Goal: Transaction & Acquisition: Purchase product/service

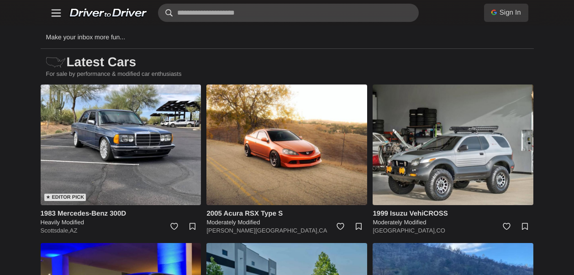
click at [249, 6] on input "text" at bounding box center [288, 13] width 261 height 18
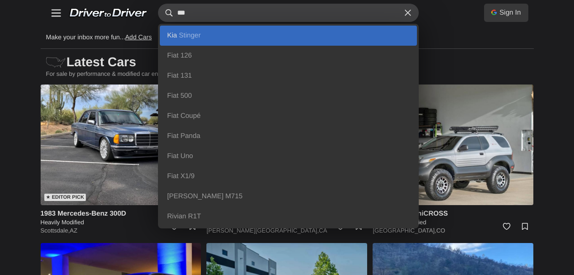
type input "***"
click at [228, 32] on link "Kia Stinger" at bounding box center [288, 36] width 257 height 20
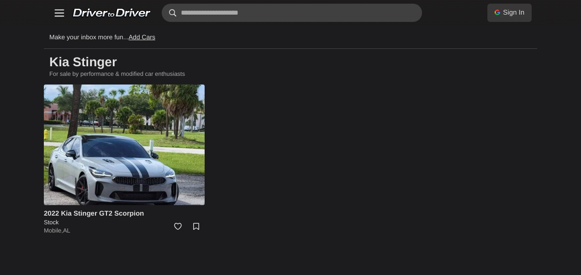
click at [257, 16] on input "text" at bounding box center [292, 13] width 261 height 18
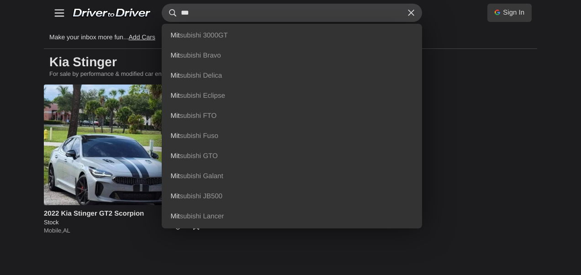
type input "***"
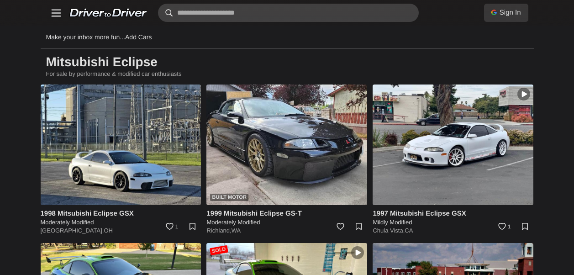
click at [301, 12] on input "text" at bounding box center [288, 13] width 261 height 18
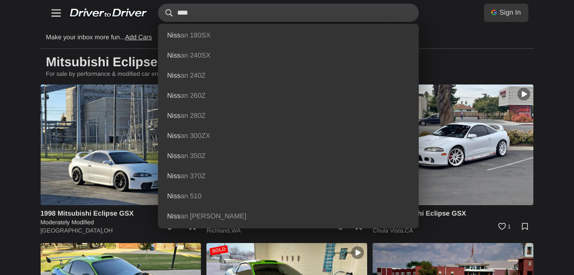
type input "****"
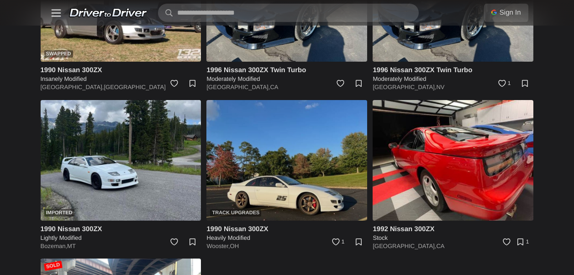
scroll to position [793, 0]
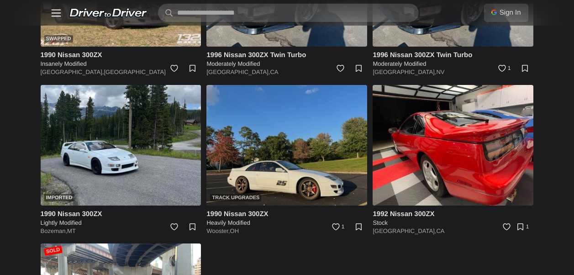
click at [295, 175] on img at bounding box center [286, 145] width 161 height 121
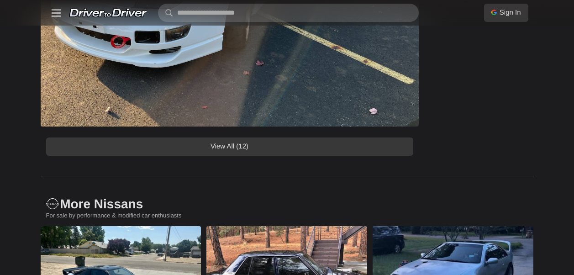
scroll to position [868, 0]
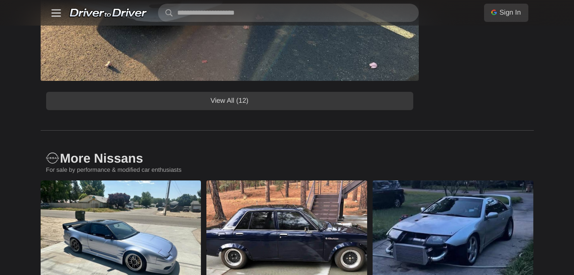
click at [367, 103] on link "View All (12)" at bounding box center [229, 101] width 367 height 18
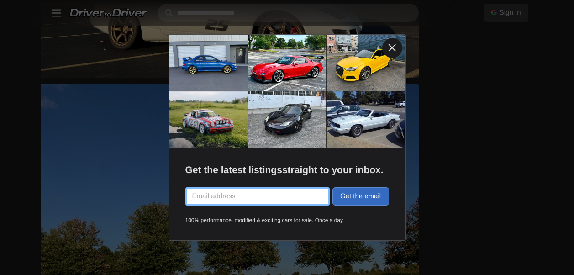
scroll to position [1187, 0]
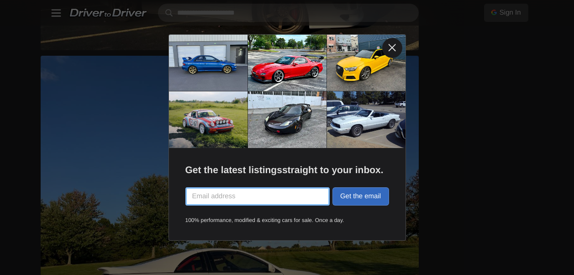
click at [388, 46] on link at bounding box center [392, 48] width 20 height 20
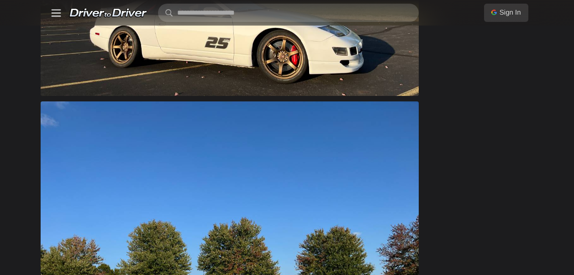
scroll to position [868, 0]
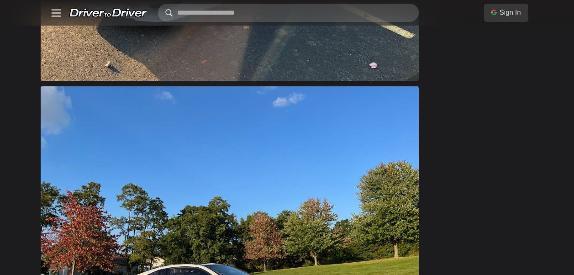
click at [283, 4] on input "text" at bounding box center [288, 13] width 261 height 18
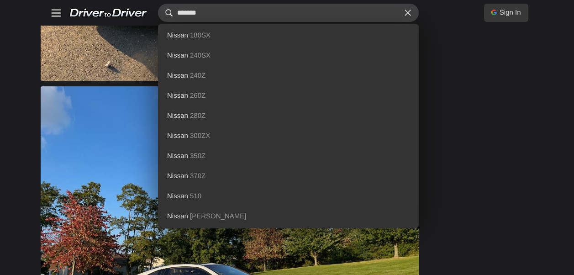
type input "******"
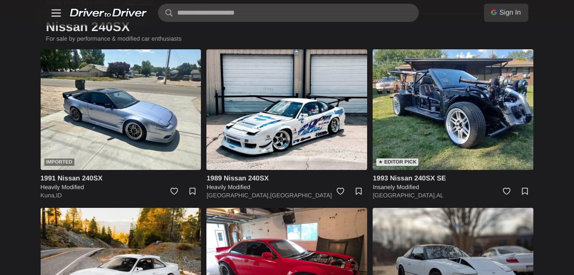
scroll to position [28, 0]
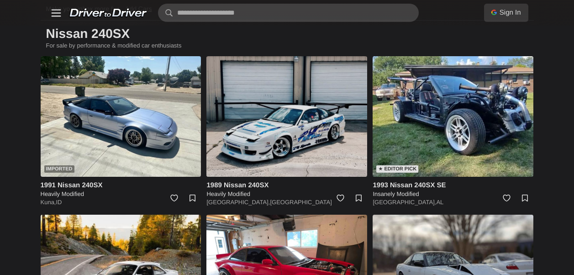
click at [290, 136] on img at bounding box center [286, 116] width 161 height 121
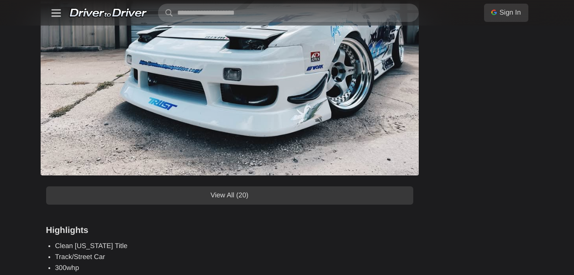
scroll to position [776, 0]
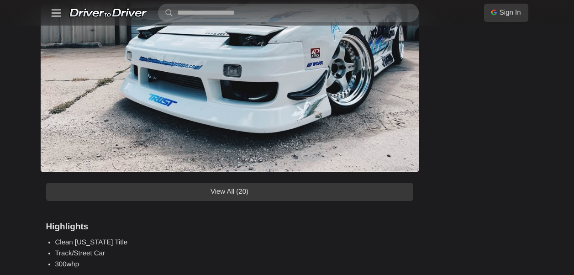
click at [250, 188] on link "View All (20)" at bounding box center [229, 192] width 367 height 18
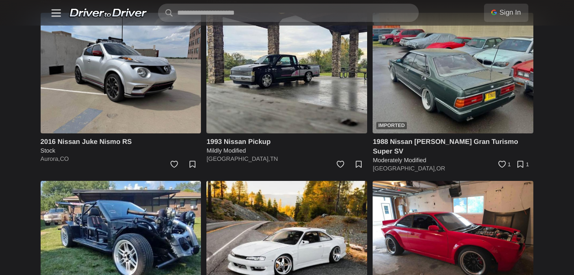
scroll to position [6941, 0]
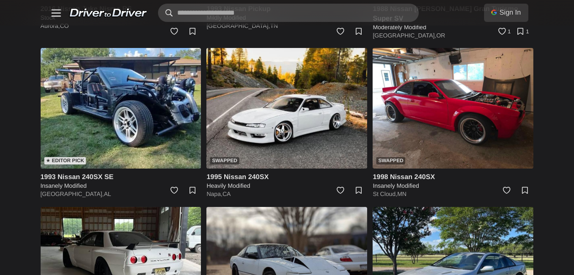
click at [247, 10] on input "text" at bounding box center [288, 13] width 261 height 18
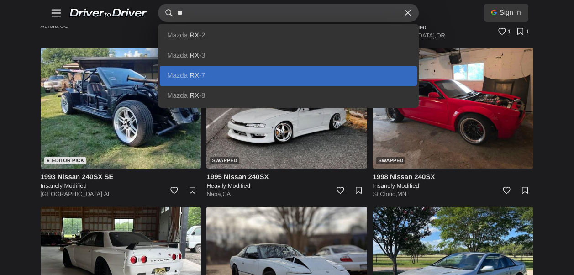
type input "**"
click at [207, 80] on link "Mazda RX -7" at bounding box center [288, 76] width 257 height 20
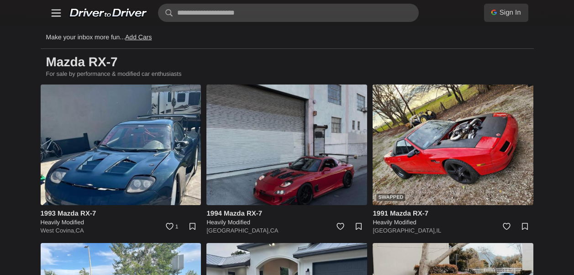
click at [311, 136] on img at bounding box center [286, 144] width 161 height 121
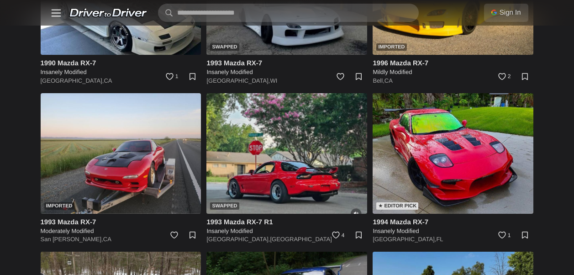
scroll to position [1735, 0]
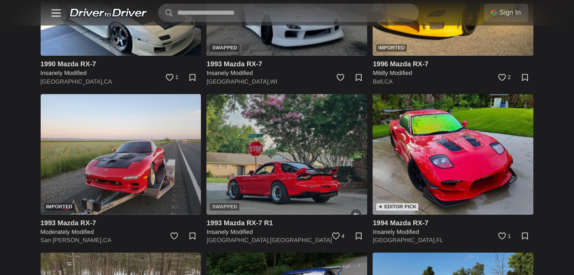
click at [305, 166] on img at bounding box center [286, 154] width 161 height 121
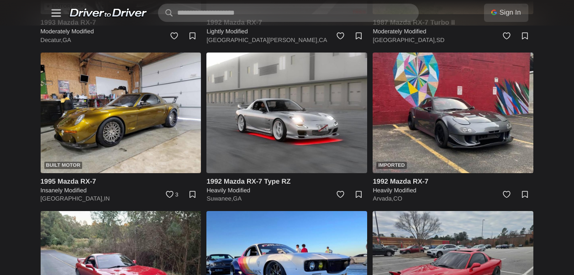
scroll to position [502, 0]
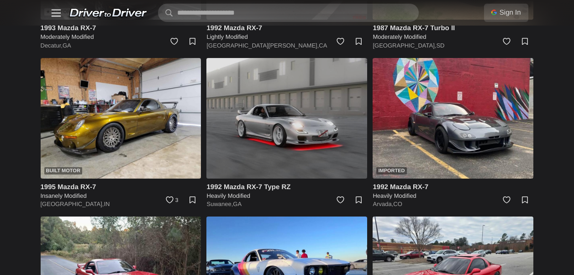
click at [318, 118] on img at bounding box center [286, 118] width 161 height 121
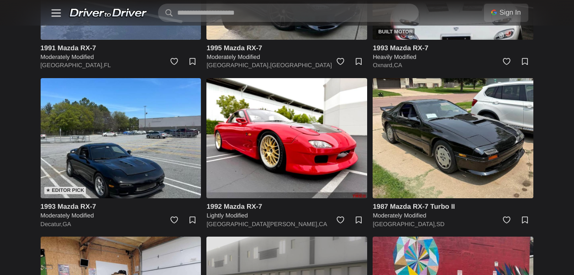
scroll to position [320, 0]
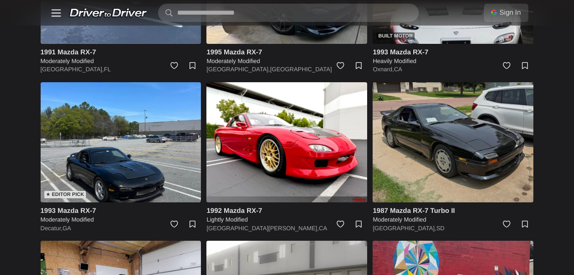
click at [412, 123] on img at bounding box center [453, 142] width 161 height 121
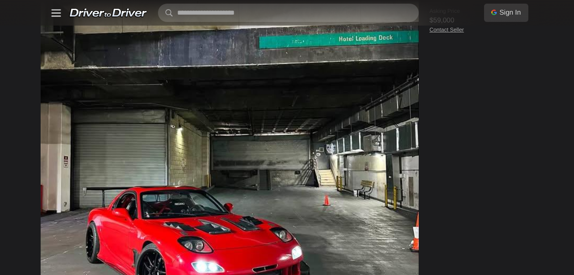
scroll to position [639, 0]
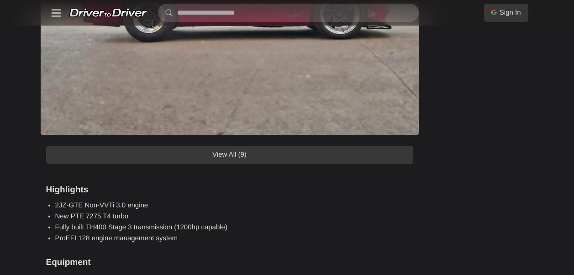
scroll to position [868, 0]
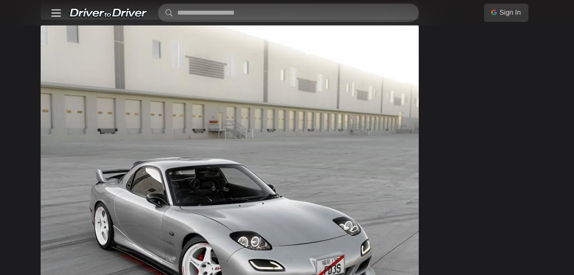
scroll to position [868, 0]
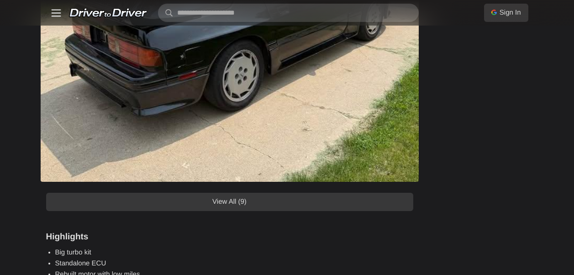
scroll to position [1142, 0]
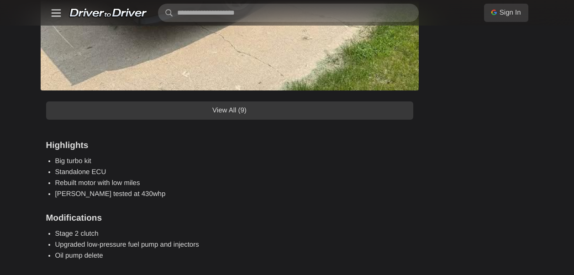
click at [306, 118] on link "View All (9)" at bounding box center [229, 110] width 367 height 18
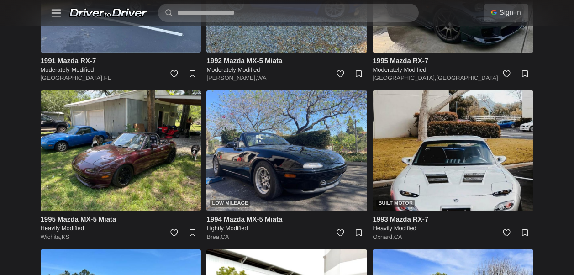
scroll to position [4612, 0]
